Goal: Information Seeking & Learning: Find specific fact

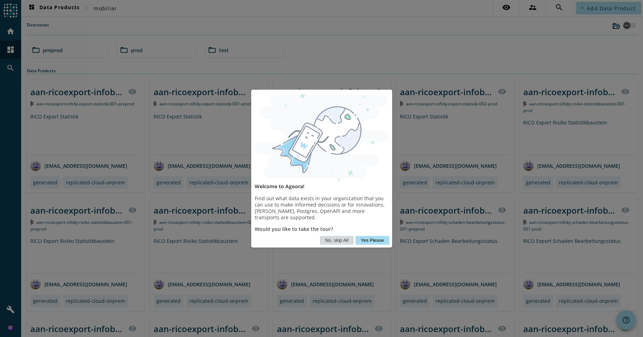
click at [336, 241] on button "No, skip All" at bounding box center [337, 240] width 34 height 9
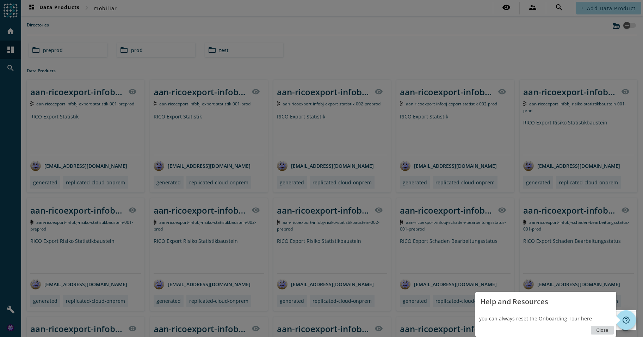
click at [603, 331] on button "Close" at bounding box center [602, 330] width 23 height 9
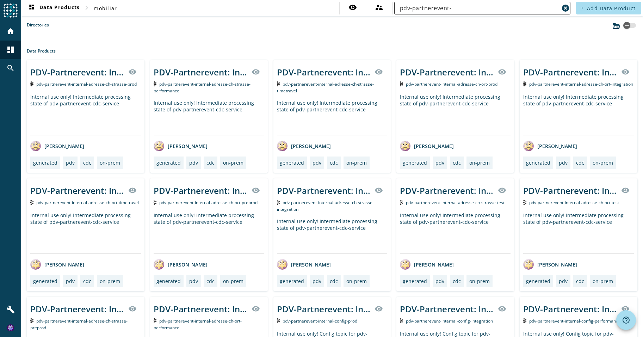
click at [471, 4] on input "pdv-partnerevent-" at bounding box center [479, 8] width 159 height 8
click at [472, 7] on input "pdv-partnerevent-" at bounding box center [479, 8] width 159 height 8
paste input "process-partner-deleted"
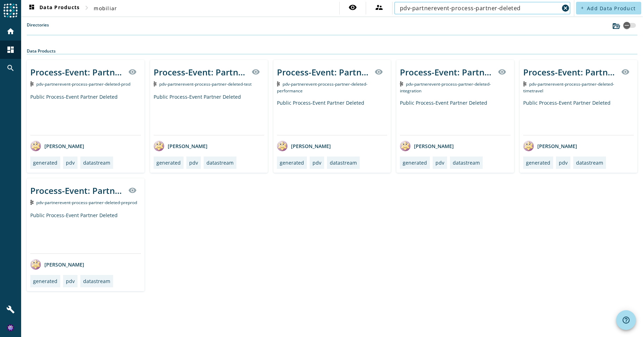
type input "pdv-partnerevent-process-partner-deleted"
